Goal: Navigation & Orientation: Understand site structure

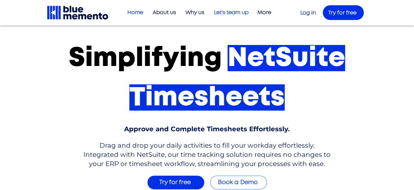
click at [236, 10] on p "Let's team up" at bounding box center [231, 12] width 41 height 11
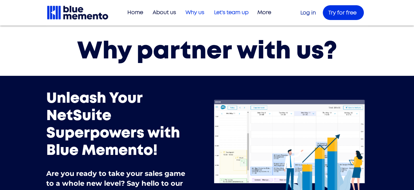
click at [196, 9] on p "Why us" at bounding box center [194, 12] width 25 height 11
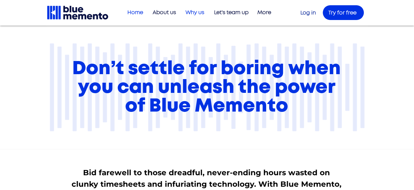
click at [137, 12] on p "Home" at bounding box center [135, 12] width 22 height 11
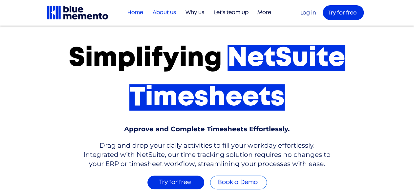
click at [169, 11] on p "About us" at bounding box center [164, 12] width 30 height 11
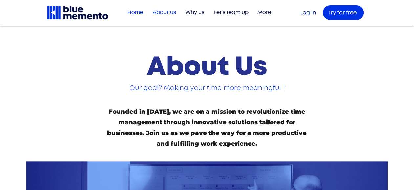
click at [131, 14] on p "Home" at bounding box center [135, 12] width 22 height 11
